Goal: Use online tool/utility: Utilize a website feature to perform a specific function

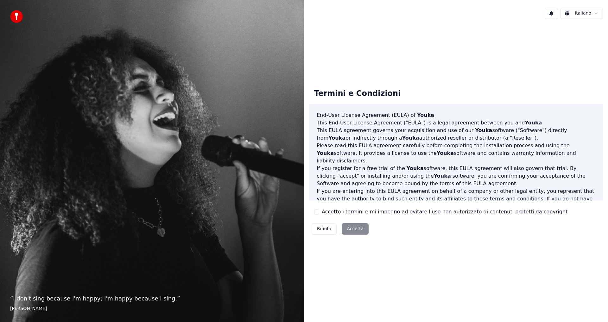
click at [343, 212] on label "Accetto i termini e mi impegno ad evitare l'uso non autorizzato di contenuti pr…" at bounding box center [445, 212] width 246 height 8
click at [319, 212] on button "Accetto i termini e mi impegno ad evitare l'uso non autorizzato di contenuti pr…" at bounding box center [316, 211] width 5 height 5
click at [347, 224] on button "Accetta" at bounding box center [355, 228] width 27 height 11
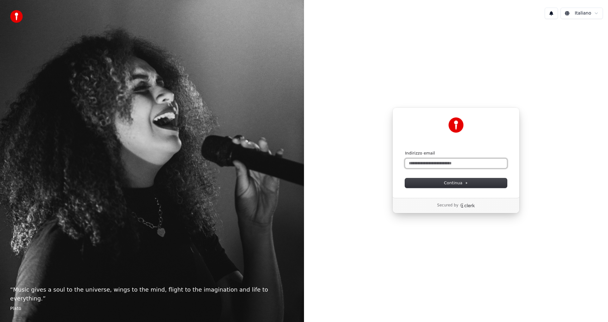
click at [429, 160] on input "Indirizzo email" at bounding box center [456, 164] width 102 height 10
click at [405, 151] on button "submit" at bounding box center [405, 151] width 0 height 0
type input "**********"
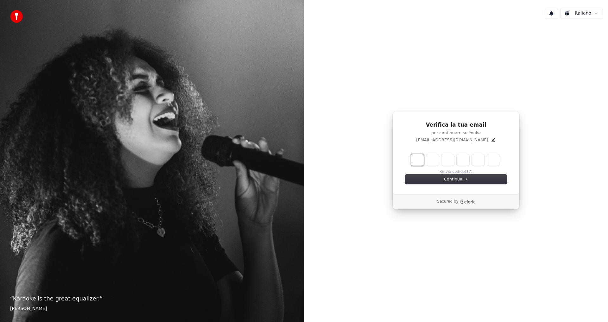
type input "*"
type input "**"
type input "*"
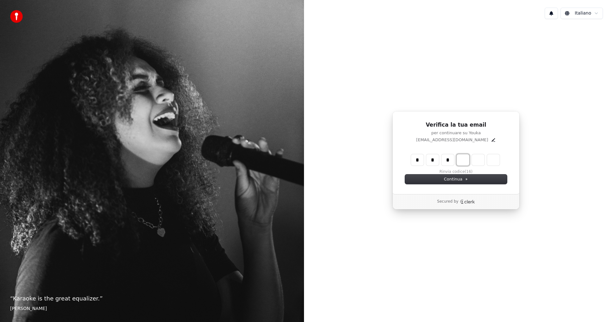
type input "***"
type input "*"
type input "****"
type input "*"
type input "******"
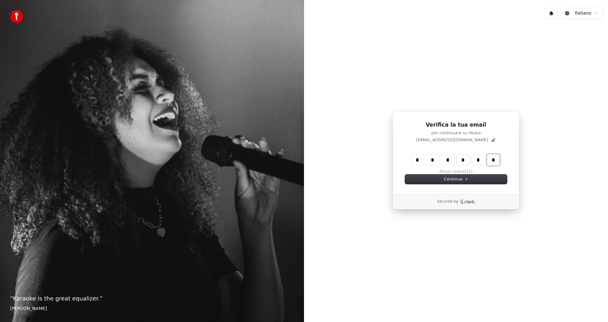
type input "*"
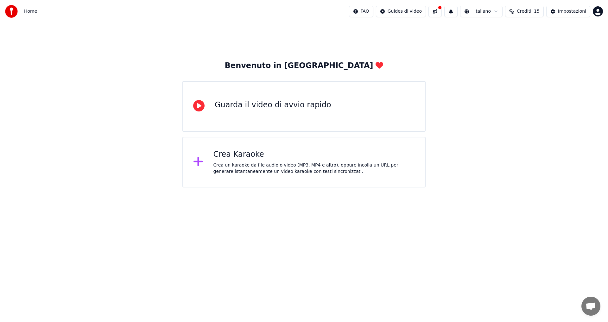
click at [273, 170] on div "Crea un karaoke da file audio o video (MP3, MP4 e altro), oppure incolla un URL…" at bounding box center [315, 168] width 202 height 13
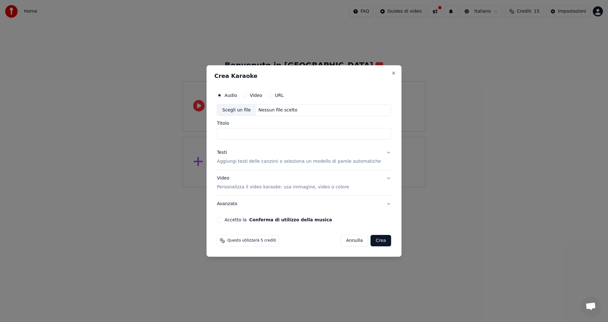
click at [280, 140] on div "Audio Video URL Scegli un file Nessun file scelto Titolo Testi Aggiungi testi d…" at bounding box center [304, 156] width 179 height 139
click at [280, 135] on input "Titolo" at bounding box center [304, 133] width 174 height 11
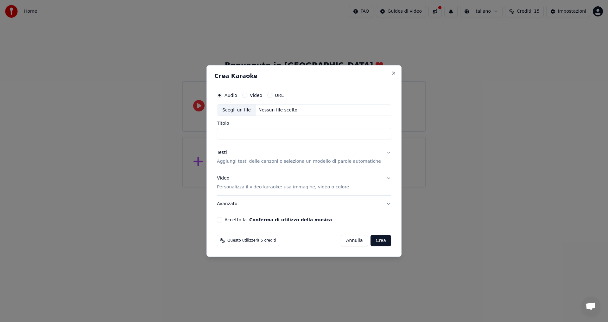
click at [256, 97] on div "Video" at bounding box center [252, 95] width 20 height 5
click at [248, 95] on button "Video" at bounding box center [244, 95] width 5 height 5
click at [261, 159] on p "Aggiungi testi delle canzoni o seleziona un modello di parole automatiche" at bounding box center [299, 162] width 164 height 6
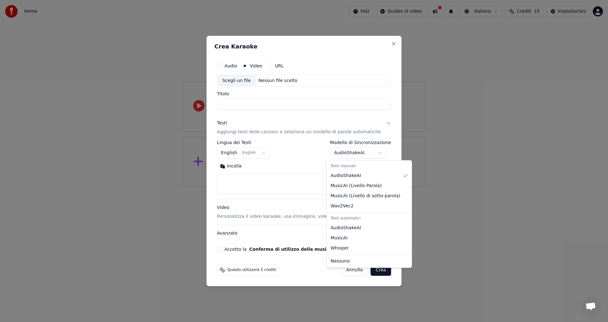
click at [333, 152] on body "**********" at bounding box center [304, 94] width 608 height 188
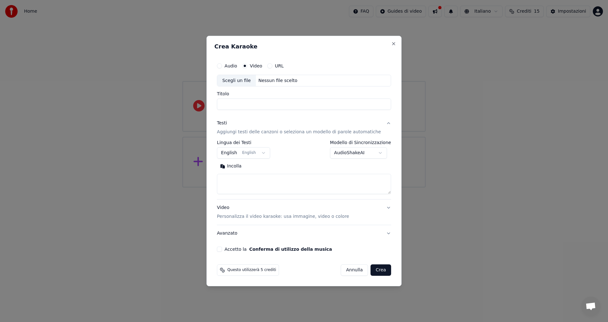
click at [288, 156] on body "**********" at bounding box center [304, 94] width 608 height 188
click at [237, 65] on label "Audio" at bounding box center [231, 66] width 13 height 4
click at [222, 65] on button "Audio" at bounding box center [219, 65] width 5 height 5
click at [280, 66] on div "URL" at bounding box center [275, 65] width 16 height 5
click at [273, 67] on button "URL" at bounding box center [269, 65] width 5 height 5
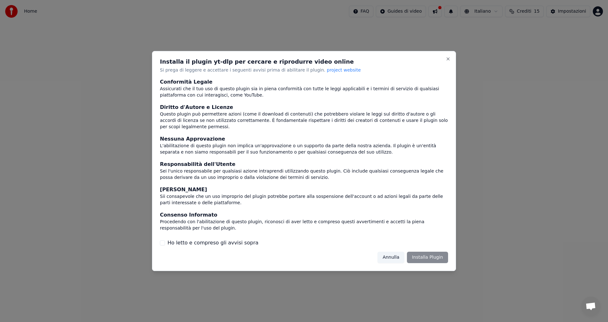
click at [391, 254] on button "Annulla" at bounding box center [391, 257] width 27 height 11
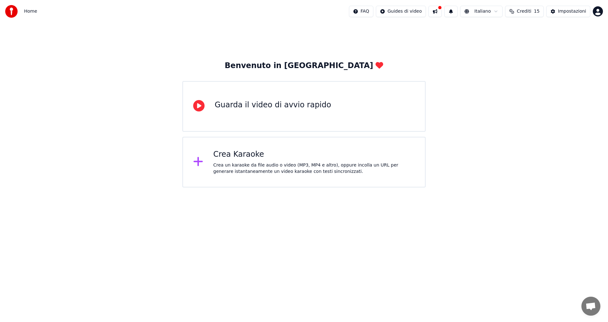
click at [272, 115] on div "Guarda il video di avvio rapido" at bounding box center [304, 106] width 243 height 51
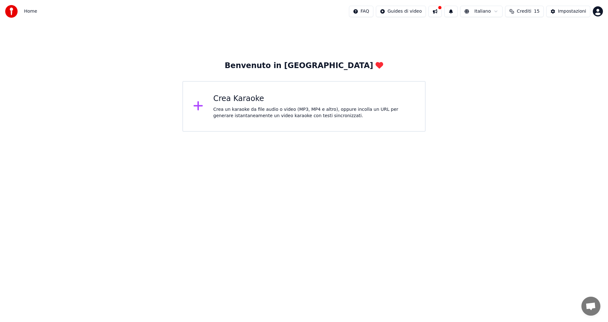
click at [291, 110] on div "Crea un karaoke da file audio o video (MP3, MP4 e altro), oppure incolla un URL…" at bounding box center [315, 112] width 202 height 13
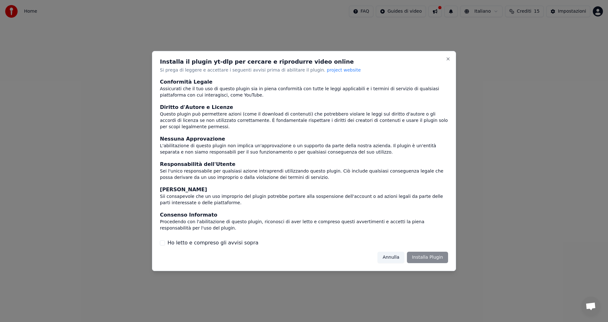
click at [224, 241] on label "Ho letto e compreso gli avvisi sopra" at bounding box center [213, 243] width 91 height 8
click at [165, 241] on button "Ho letto e compreso gli avvisi sopra" at bounding box center [162, 243] width 5 height 5
click at [429, 252] on button "Installa Plugin" at bounding box center [427, 257] width 41 height 11
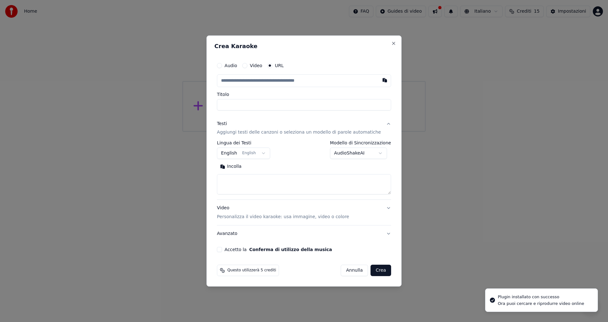
click at [261, 67] on label "Video" at bounding box center [256, 65] width 12 height 4
click at [248, 67] on button "Video" at bounding box center [244, 65] width 5 height 5
click at [253, 77] on div "Scegli un file" at bounding box center [236, 80] width 39 height 11
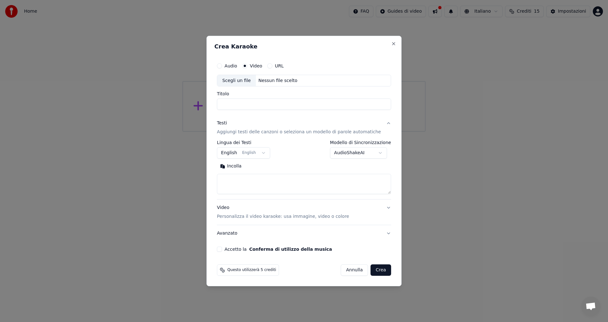
click at [243, 71] on div "Audio Video URL" at bounding box center [304, 66] width 174 height 13
click at [235, 66] on label "Audio" at bounding box center [231, 66] width 13 height 4
click at [222, 66] on button "Audio" at bounding box center [219, 65] width 5 height 5
click at [235, 66] on label "Audio" at bounding box center [231, 66] width 13 height 4
click at [222, 66] on button "Audio" at bounding box center [219, 65] width 5 height 5
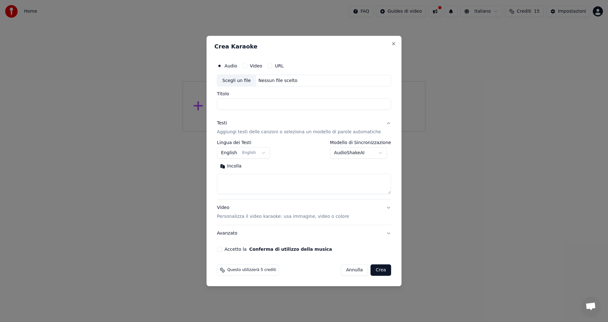
click at [282, 64] on label "URL" at bounding box center [279, 66] width 9 height 4
click at [273, 64] on button "URL" at bounding box center [269, 65] width 5 height 5
click at [269, 81] on input "text" at bounding box center [304, 80] width 174 height 13
